Goal: Use online tool/utility: Utilize a website feature to perform a specific function

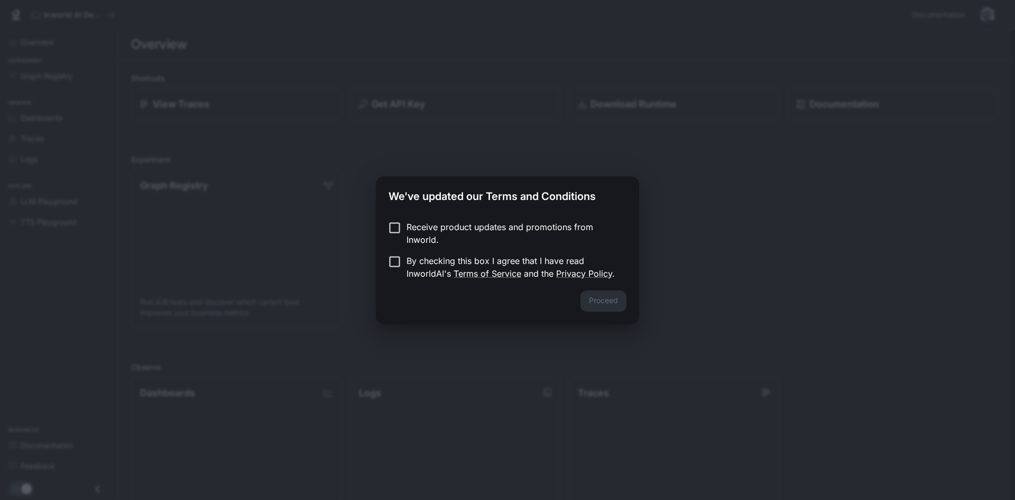
click at [527, 238] on p "Receive product updates and promotions from Inworld." at bounding box center [511, 232] width 211 height 25
click at [611, 297] on button "Proceed" at bounding box center [603, 300] width 46 height 21
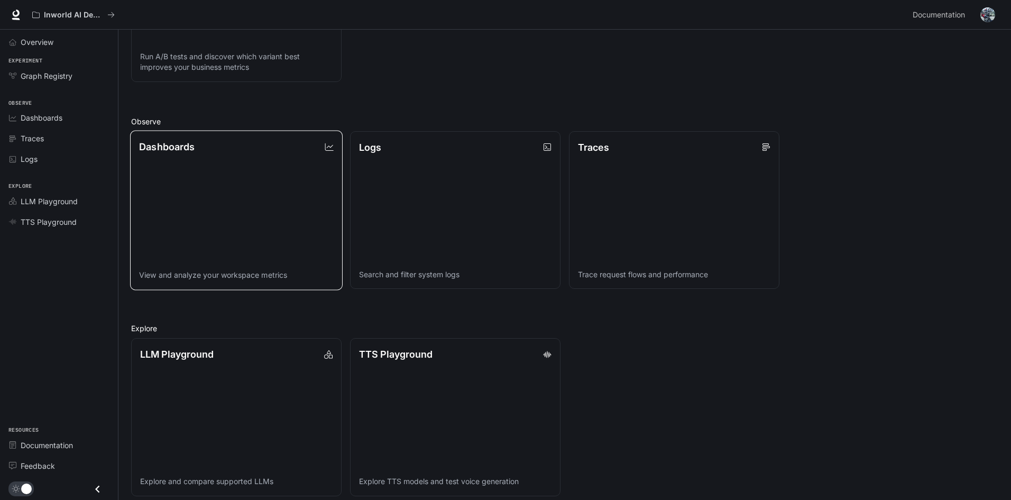
scroll to position [254, 0]
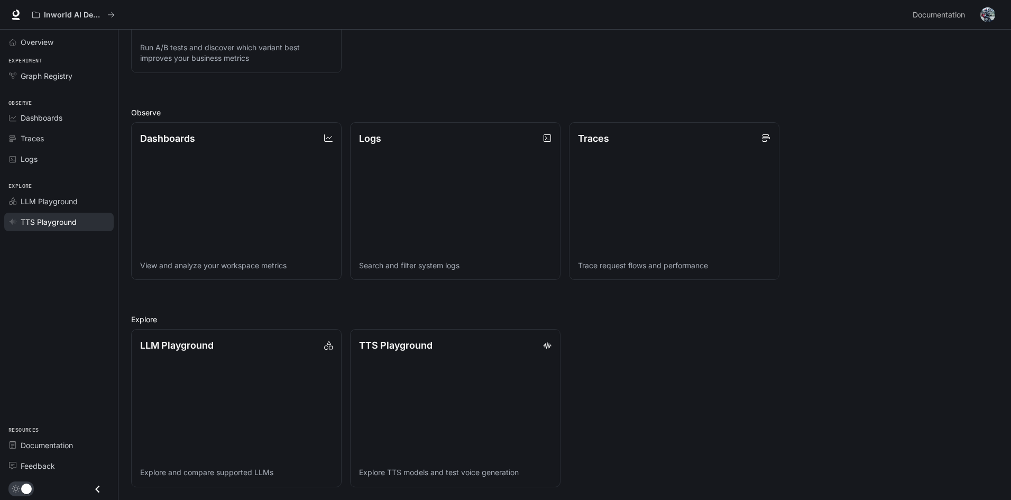
click at [74, 222] on span "TTS Playground" at bounding box center [49, 221] width 56 height 11
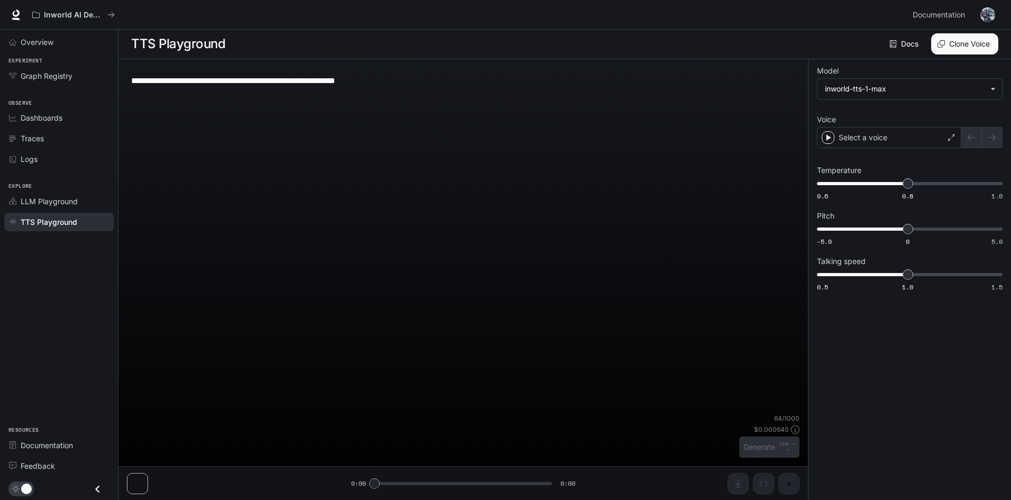
scroll to position [1, 0]
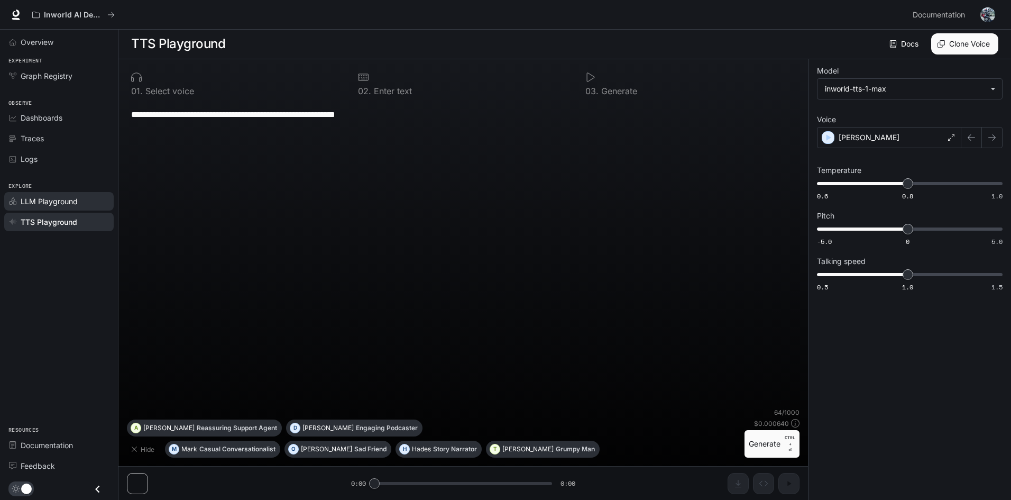
click at [81, 201] on div "LLM Playground" at bounding box center [65, 201] width 88 height 11
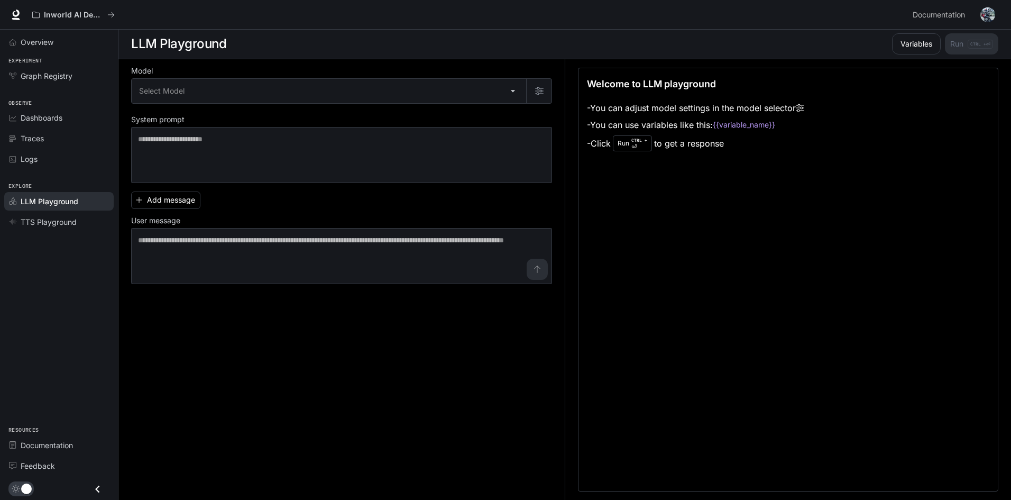
click at [244, 76] on label "Model" at bounding box center [341, 73] width 421 height 11
click at [244, 86] on body "Skip to main content Inworld AI Demos Documentation Documentation Portal Overvi…" at bounding box center [507, 249] width 1015 height 500
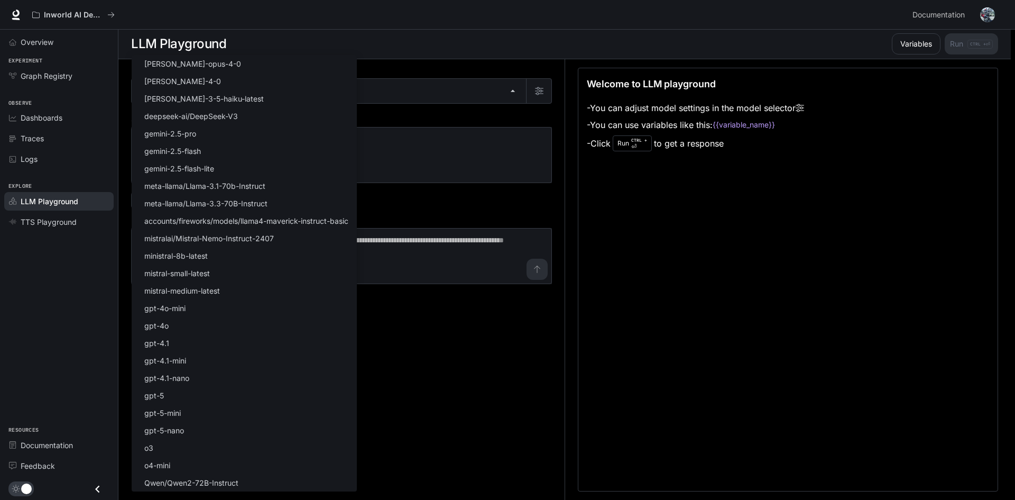
click at [381, 107] on div at bounding box center [507, 250] width 1015 height 500
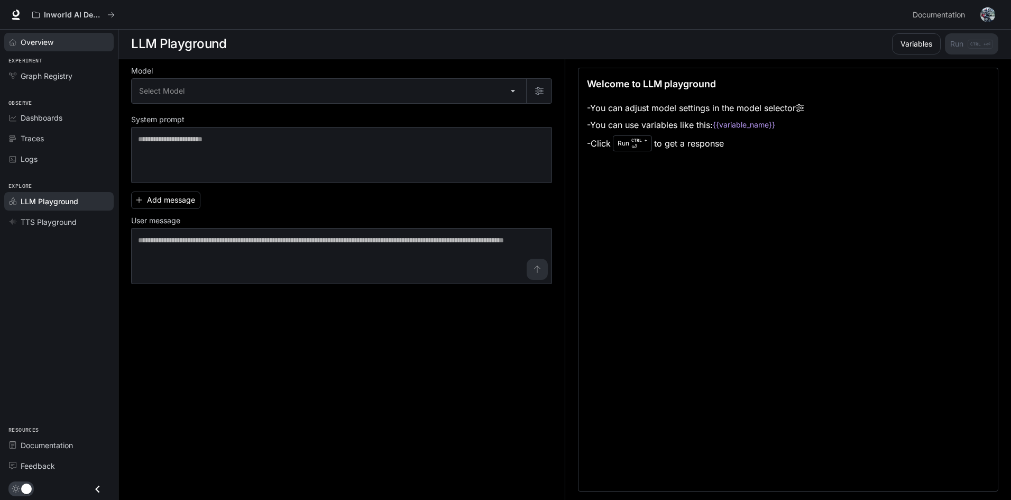
click at [69, 41] on div "Overview" at bounding box center [65, 41] width 88 height 11
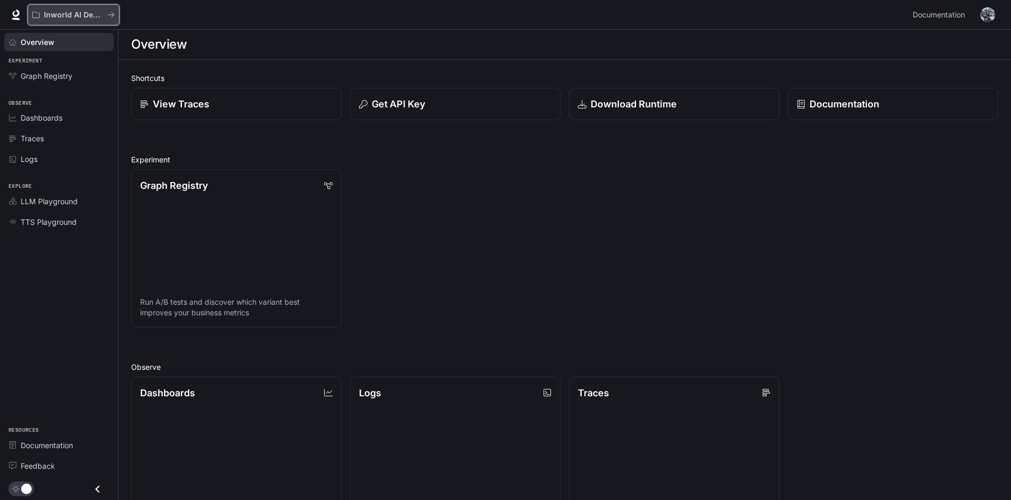
click at [88, 15] on p "Inworld AI Demos" at bounding box center [73, 15] width 59 height 9
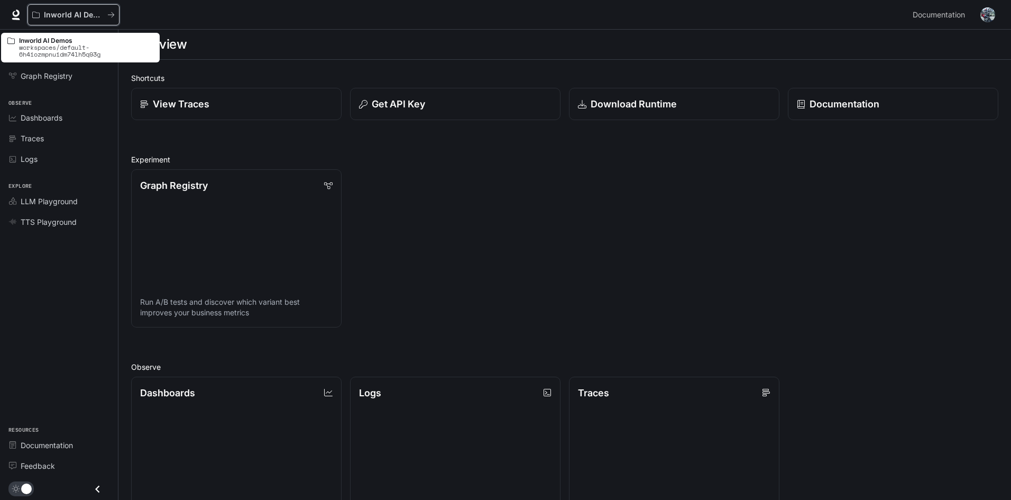
click at [88, 15] on p "Inworld AI Demos" at bounding box center [73, 15] width 59 height 9
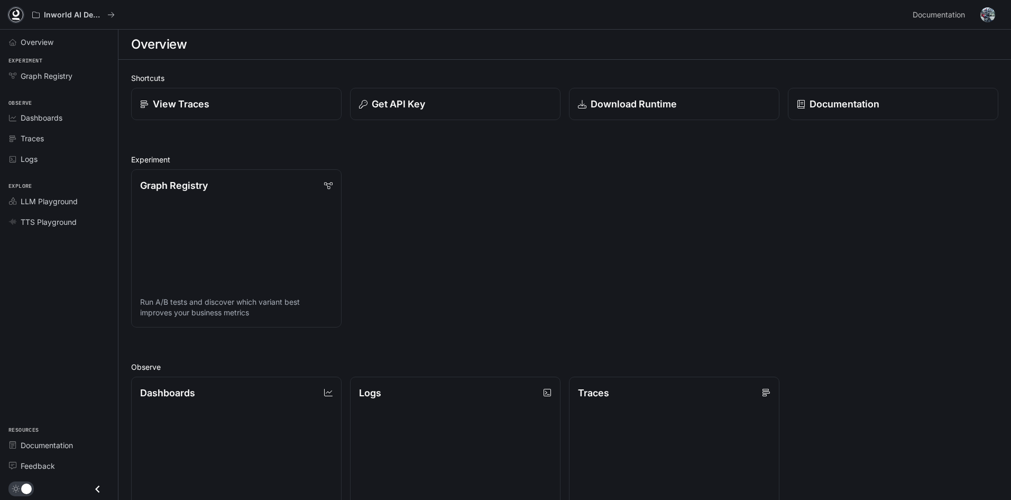
click at [13, 12] on icon at bounding box center [16, 15] width 11 height 11
